Goal: Task Accomplishment & Management: Manage account settings

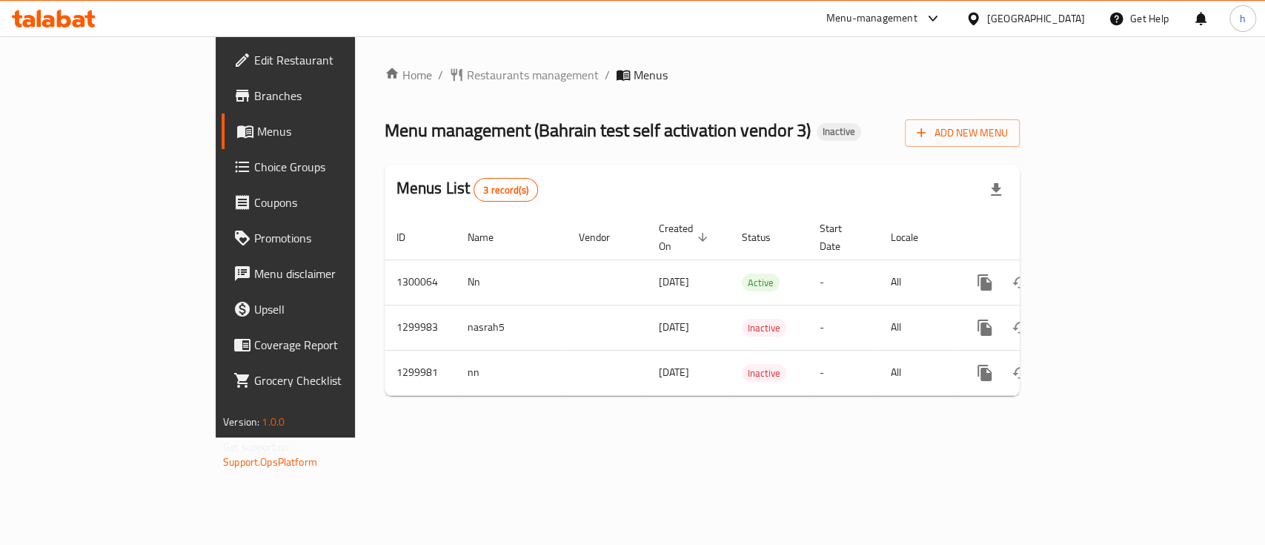
click at [222, 78] on link "Branches" at bounding box center [324, 96] width 205 height 36
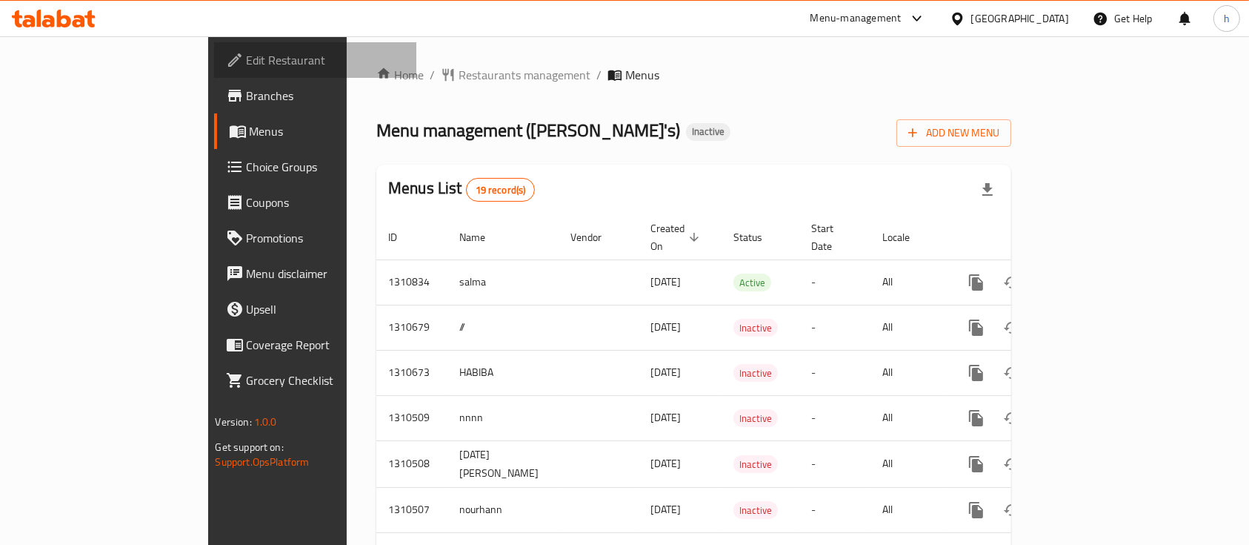
click at [247, 64] on span "Edit Restaurant" at bounding box center [326, 60] width 159 height 18
drag, startPoint x: 0, startPoint y: 0, endPoint x: 62, endPoint y: 62, distance: 88.0
click at [247, 62] on span "Edit Restaurant" at bounding box center [326, 60] width 159 height 18
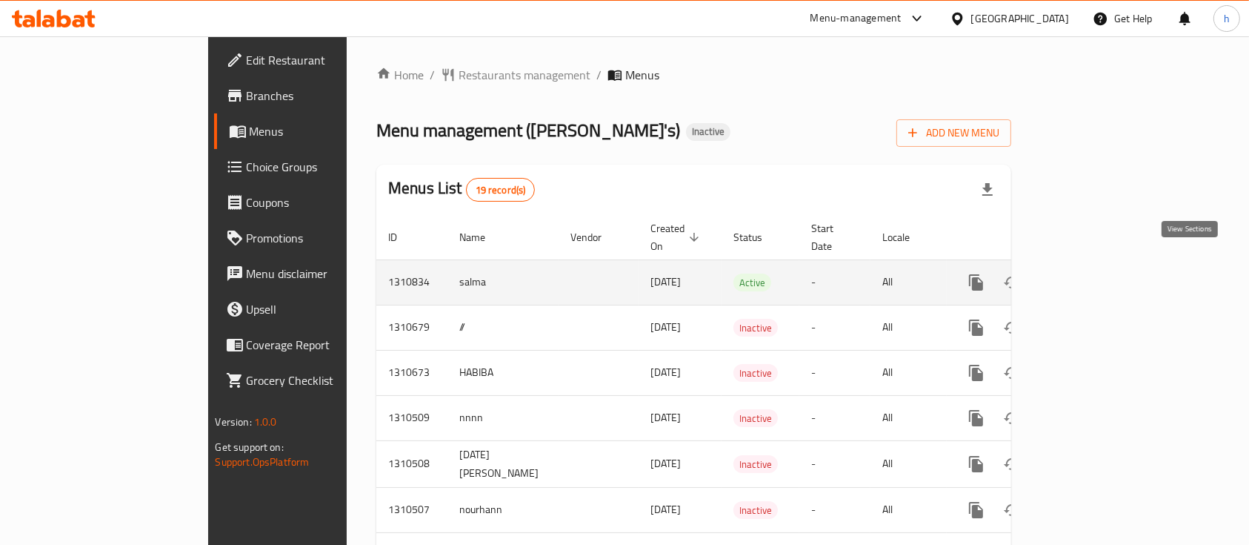
click at [1092, 273] on icon "enhanced table" at bounding box center [1084, 282] width 18 height 18
